Goal: Task Accomplishment & Management: Complete application form

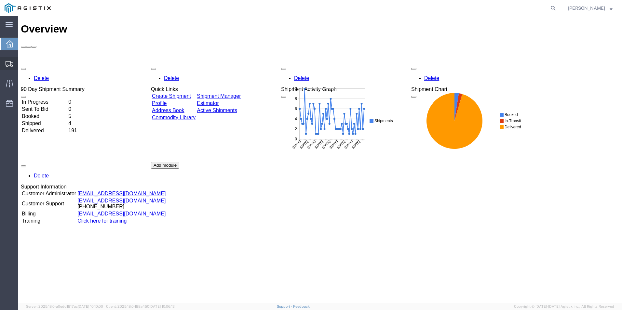
click at [0, 0] on span "Create from Template" at bounding box center [0, 0] width 0 height 0
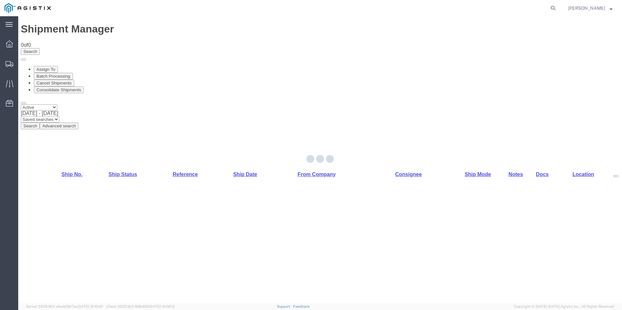
select select "PURCHORD"
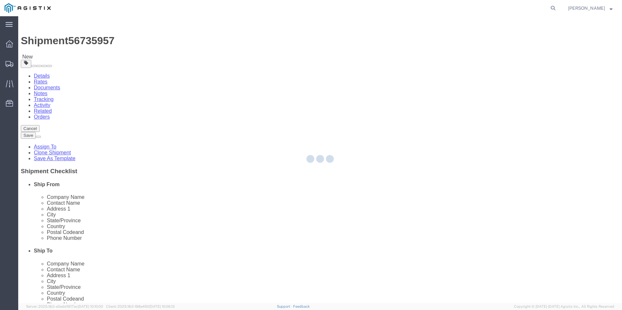
select select "19745"
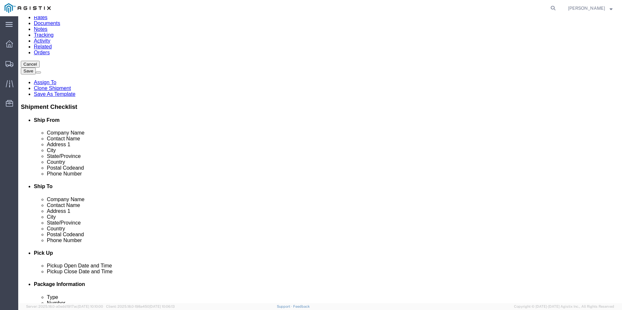
scroll to position [65, 0]
click input "text"
type input "8888888888"
click input "text"
type input "Receiving"
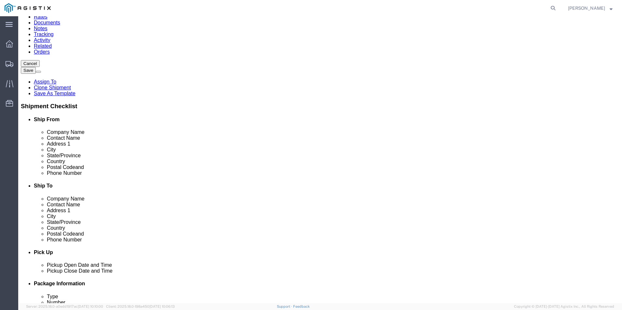
click input "text"
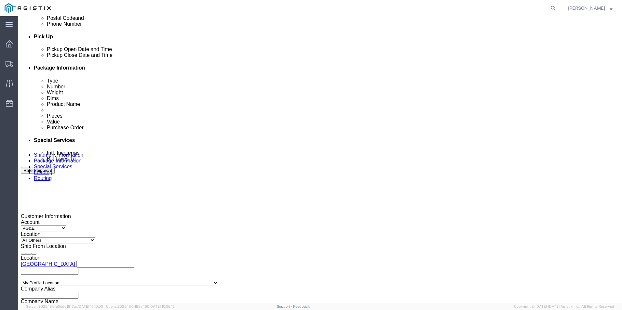
scroll to position [293, 0]
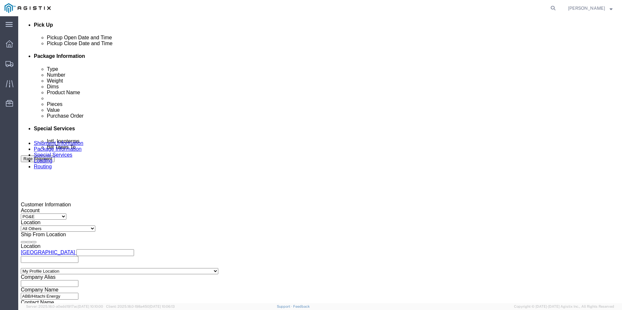
type input "8888888888"
click div
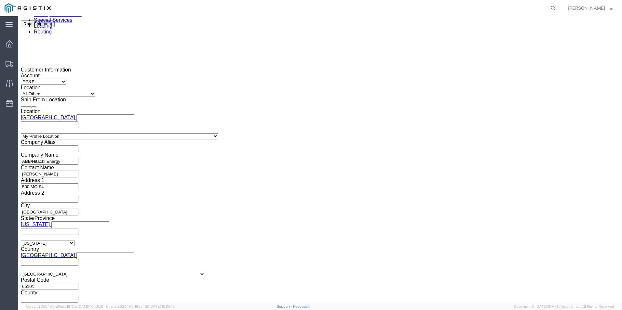
click div
click button "Apply"
click input "text"
type input "3501399912"
select select "BOL"
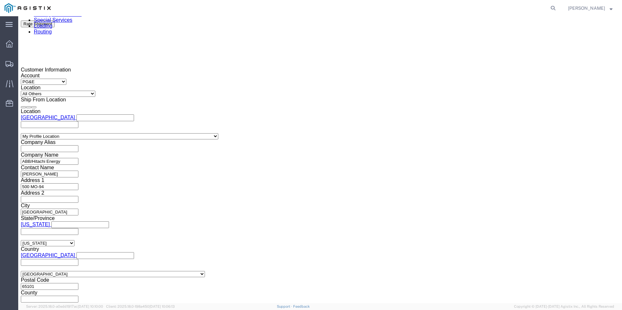
type input "JC00027C2"
click button "Continue"
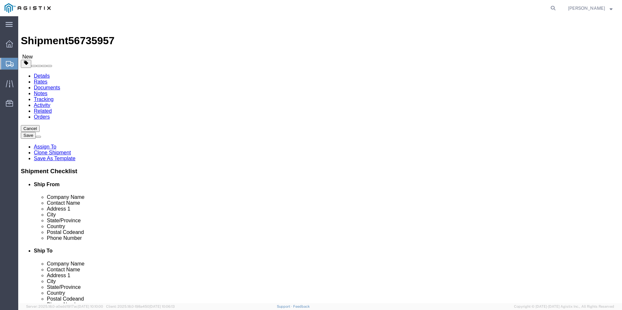
click input "text"
type input "1"
drag, startPoint x: 100, startPoint y: 137, endPoint x: 73, endPoint y: 136, distance: 26.7
click div "Number Number of packages of specified package type and dimensions 546"
type input "7"
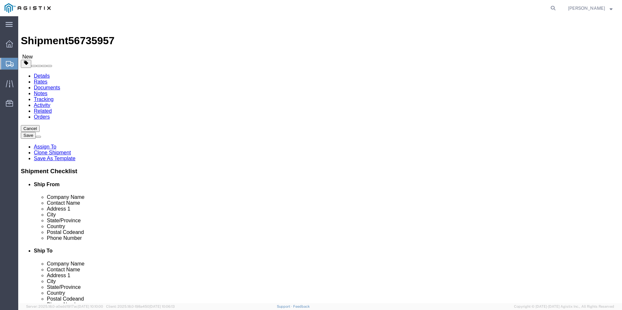
type input "546"
type input "72"
type input "35120.00"
click dd "0.00 Each"
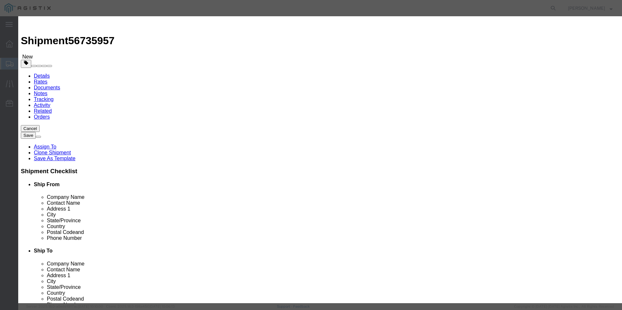
drag, startPoint x: 207, startPoint y: 62, endPoint x: 177, endPoint y: 60, distance: 30.0
click div "Pieces 0.00 Select Bag Barrels 100Board Feet Bottle Box Blister Pack Carats Can…"
type input "7"
click button "Save & Close"
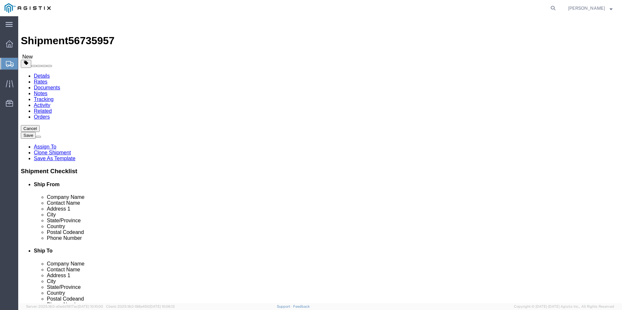
click button "Continue"
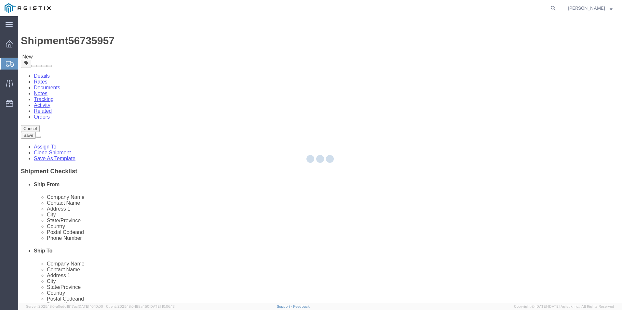
select select
select select "COSTCENTER"
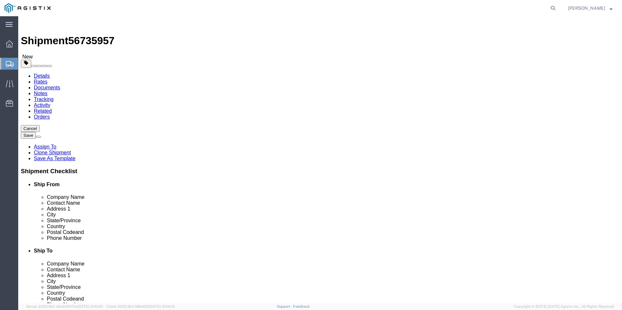
click link "Documents"
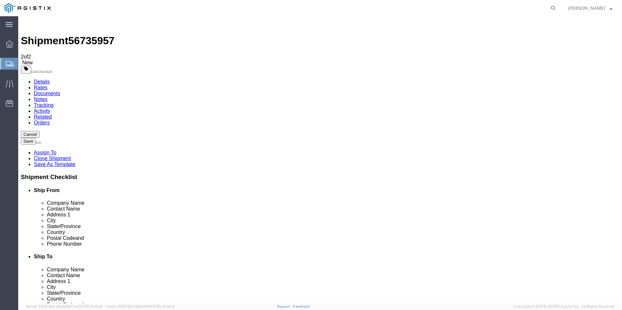
click at [92, 35] on span "56735957" at bounding box center [91, 41] width 46 height 12
copy span "56735957"
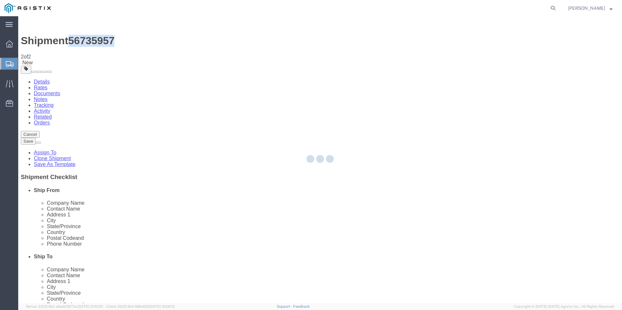
select select "54011"
select select "19745"
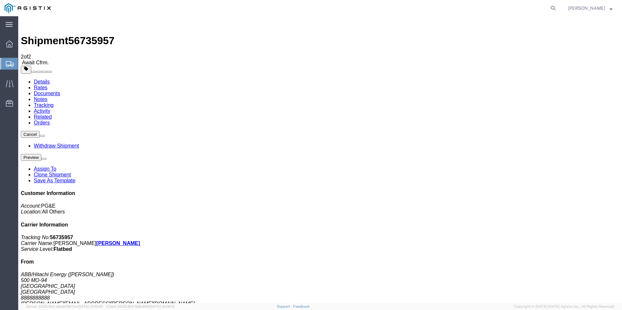
click at [0, 0] on span "Create from Template" at bounding box center [0, 0] width 0 height 0
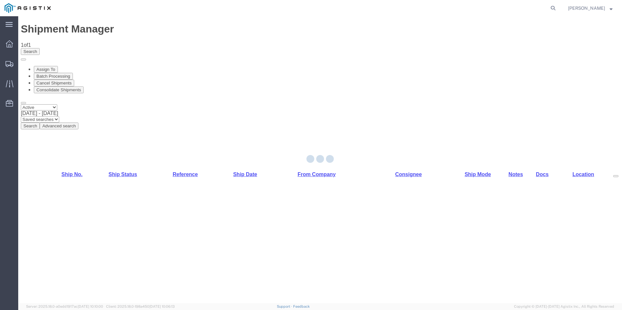
select select "54011"
select select "PURCHORD"
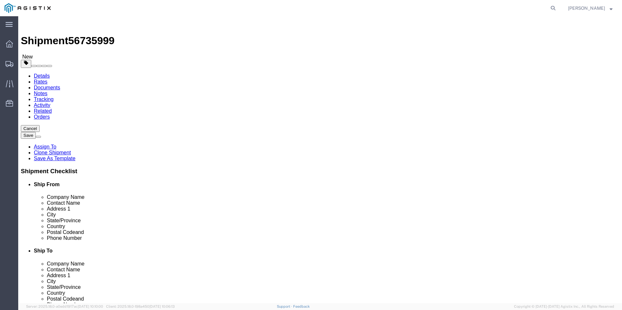
click input "text"
type input "8888888888"
click input "text"
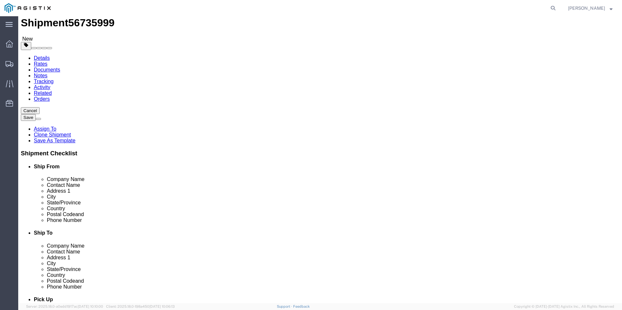
scroll to position [33, 0]
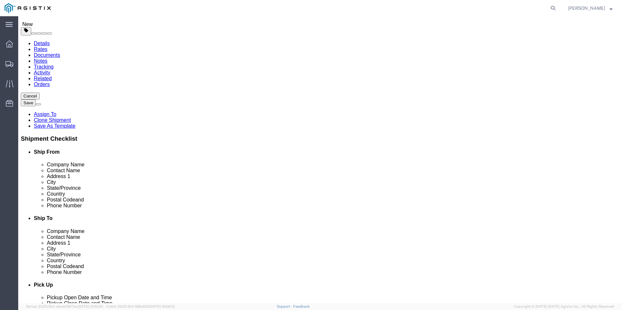
type input "Receiving"
click input "text"
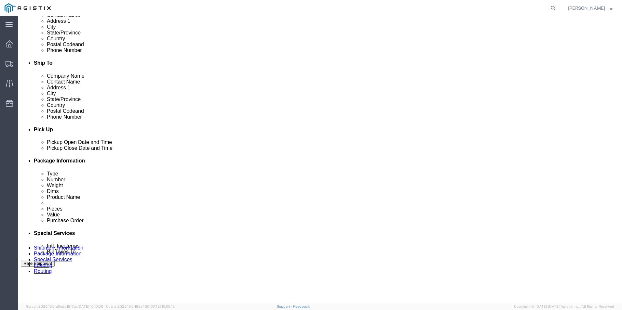
scroll to position [195, 0]
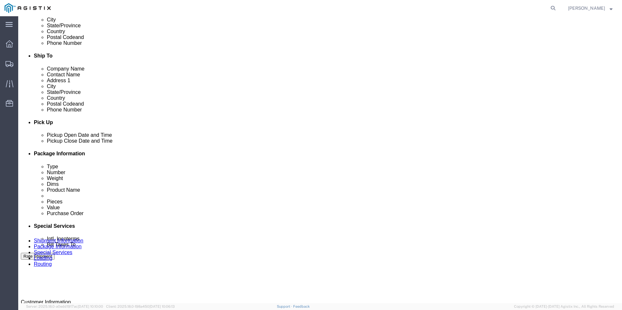
type input "8888888888"
click button "Add Stop"
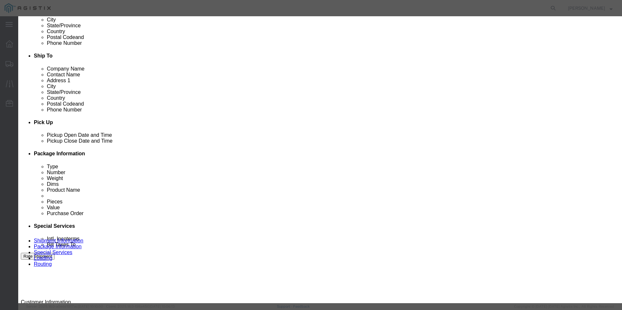
type input "fres"
select select "19745"
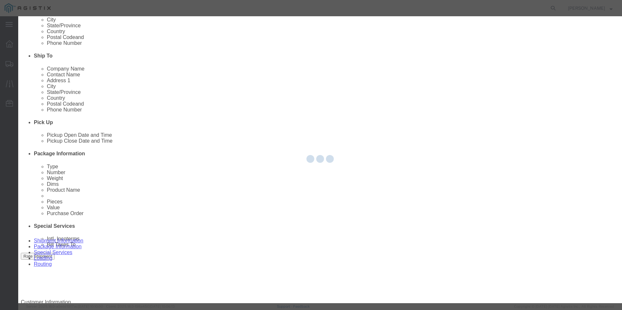
type input "PG&E"
type input "[STREET_ADDRESS]"
type input "[GEOGRAPHIC_DATA]"
type input "93725"
select select "CA"
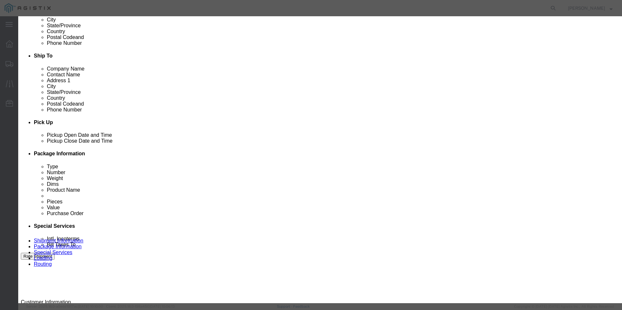
click input "text"
type input "Receivning"
click input "text"
type input "8888888888"
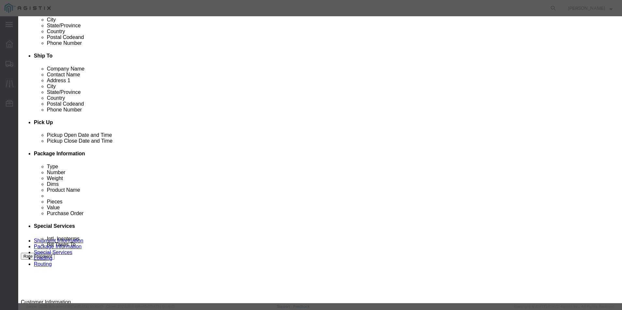
click input "Receivning"
type input "Receiving"
click button "Save"
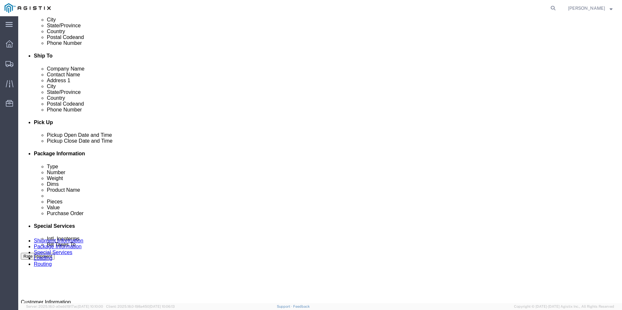
click select "Pickup Delivery"
select select "D"
click select "Pickup Delivery"
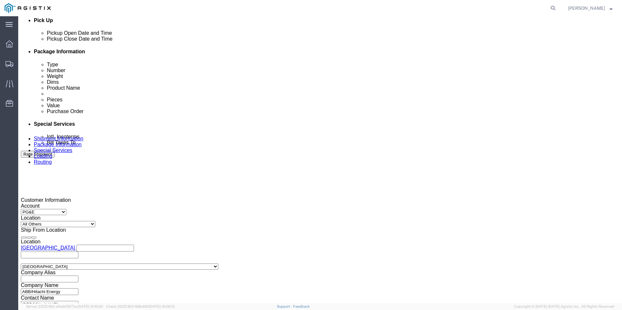
scroll to position [325, 0]
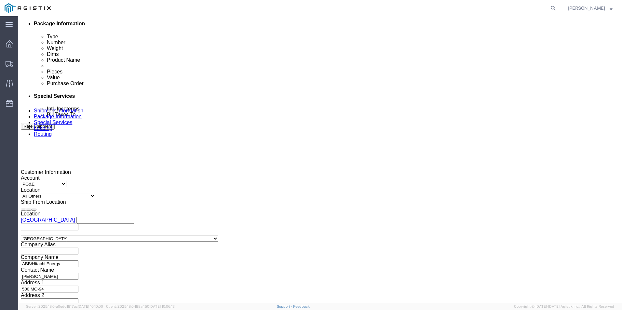
click div
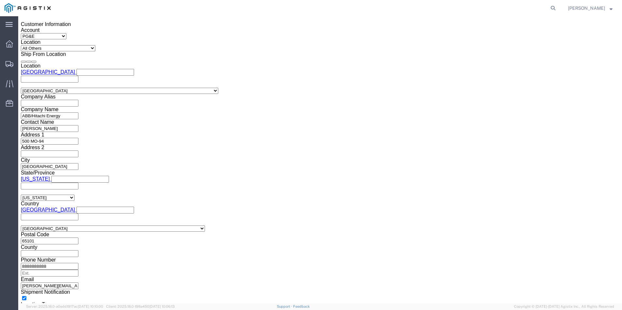
click div
click button "Apply"
click input "text"
type input "3501412651"
select select "BOL"
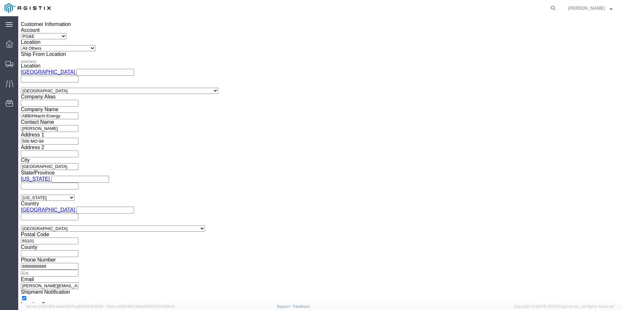
type input "j"
type input "JC00027C3"
click button "Continue"
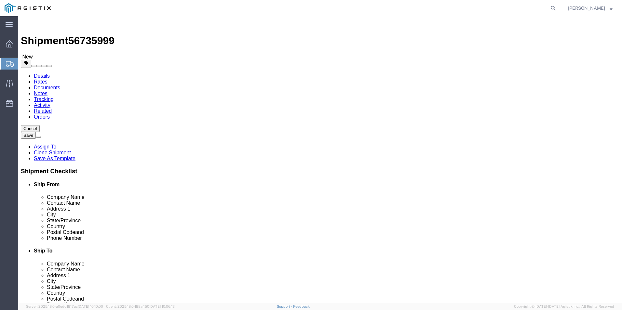
click input "text"
type input "1"
type input "5"
type input "360"
type input "72"
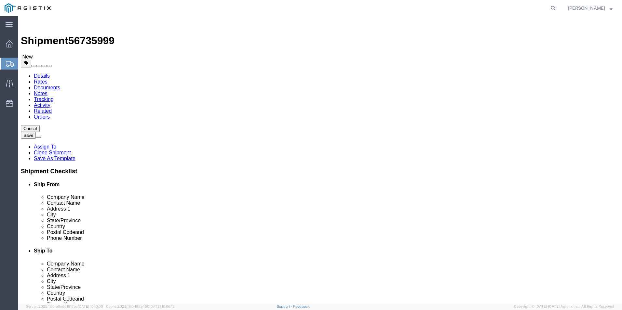
type input "72"
type input "15900.00"
click dd "0.00 Each"
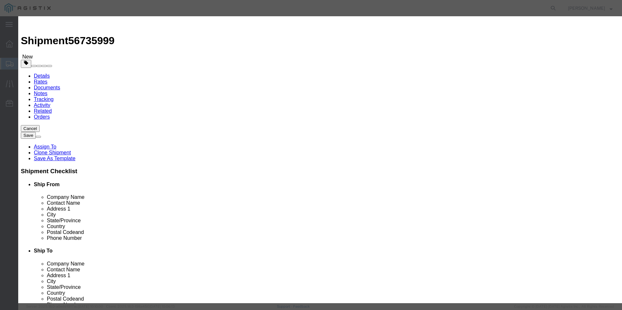
click div "Product Name TRANSFORMERS Pieces 0.00 Select Bag Barrels 100Board Feet Bottle B…"
drag, startPoint x: 204, startPoint y: 59, endPoint x: 188, endPoint y: 61, distance: 16.5
click input "0.00"
type input "5"
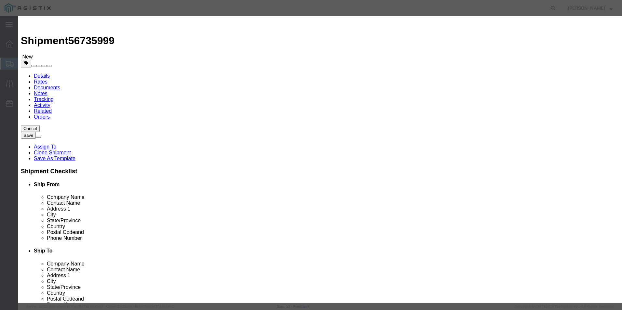
click button "Save & Close"
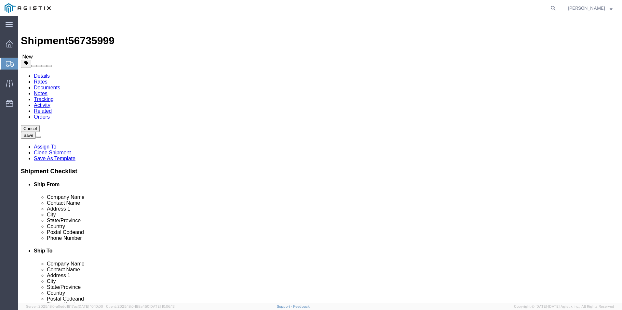
click span "button"
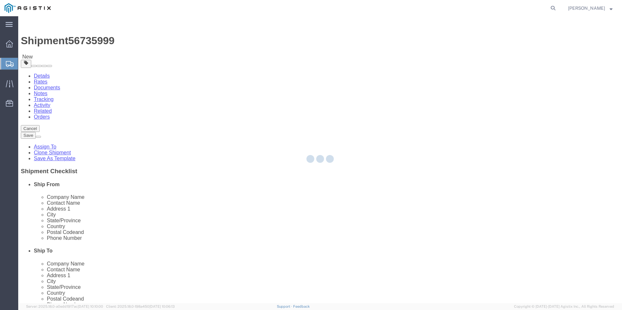
select select "PSNS"
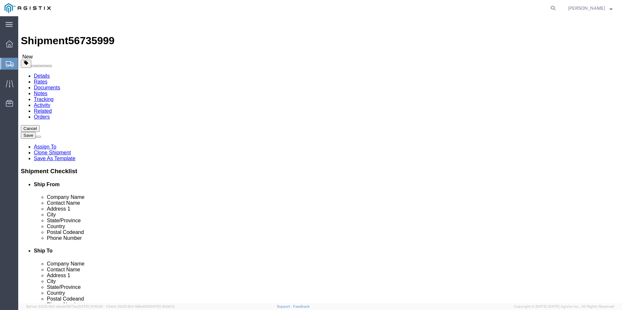
click input "5"
drag, startPoint x: 341, startPoint y: 149, endPoint x: 323, endPoint y: 148, distance: 17.6
click input "360.00"
type input "168"
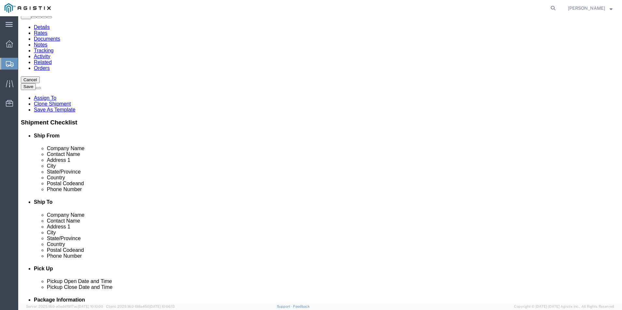
scroll to position [56, 0]
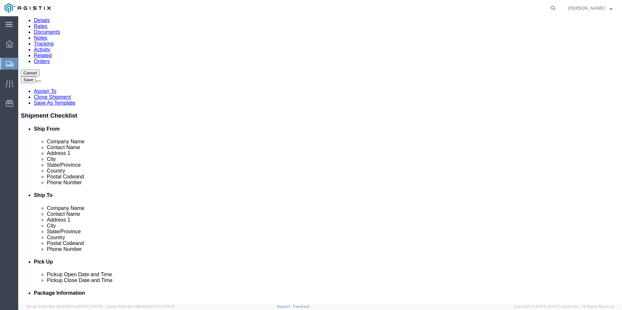
type input "7700.00"
click button "Continue"
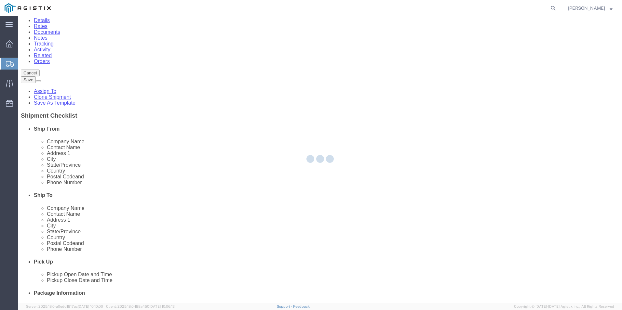
select select
select select "COSTCENTER"
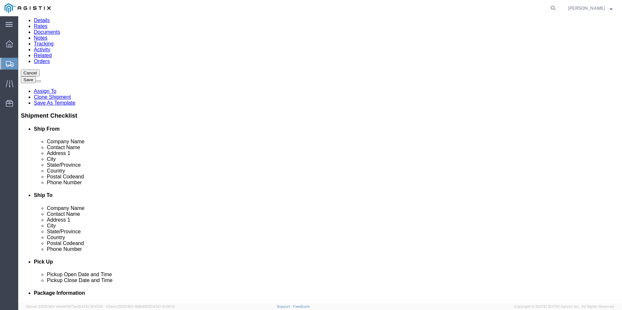
click link "Documents"
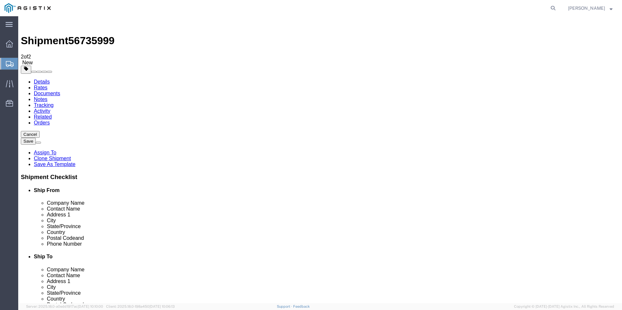
click at [95, 35] on span "56735999" at bounding box center [91, 41] width 46 height 12
copy span "56735999"
click at [41, 79] on link "Details" at bounding box center [42, 82] width 16 height 6
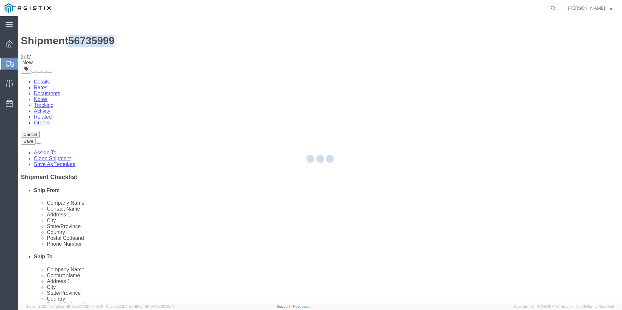
select select "54011"
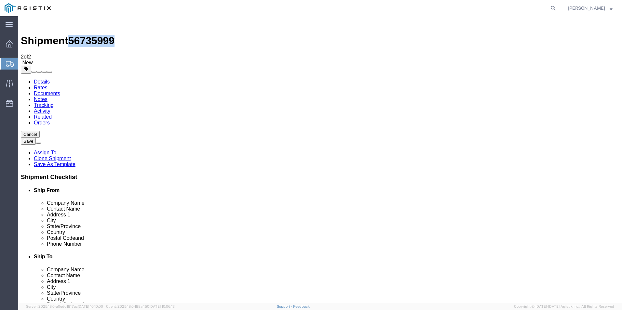
click icon
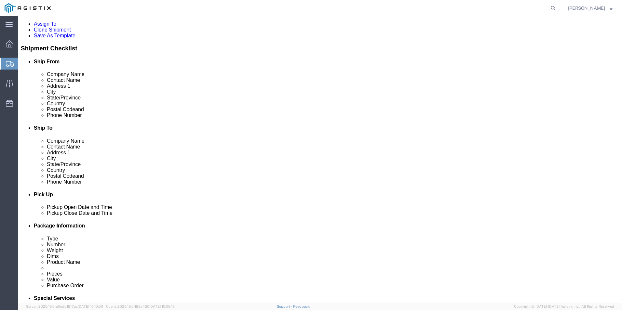
scroll to position [130, 0]
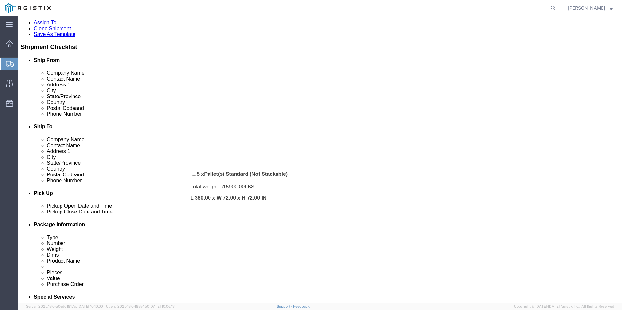
drag, startPoint x: 177, startPoint y: 256, endPoint x: 176, endPoint y: 157, distance: 98.9
click div "Pickups + Add Stop From : ABB/Hitachi Energy 500 MO-94, [GEOGRAPHIC_DATA], [GEO…"
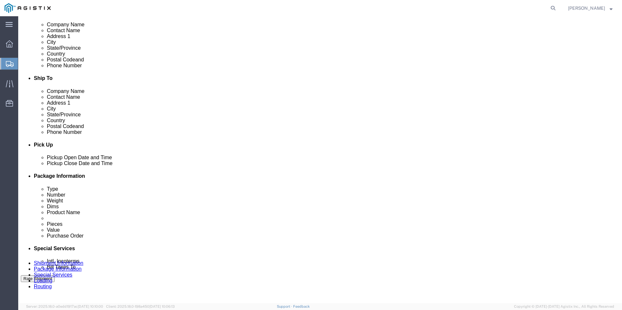
scroll to position [195, 0]
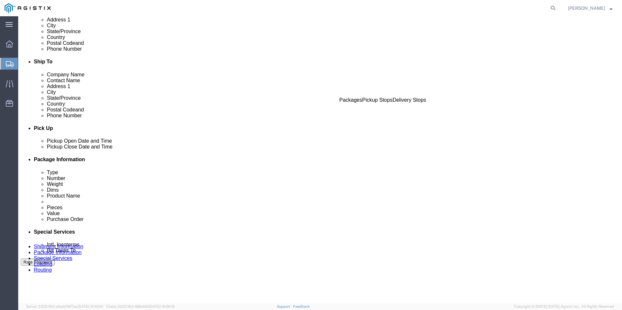
click button "Rate Shipment"
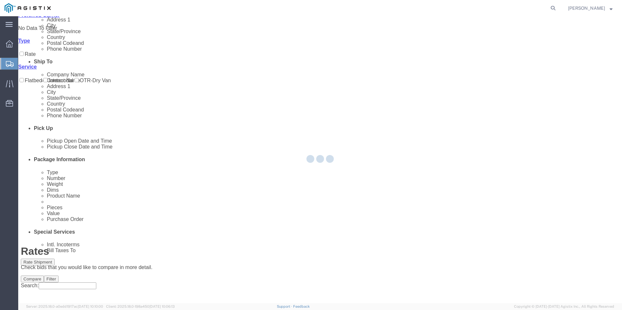
scroll to position [0, 0]
